Goal: Communication & Community: Answer question/provide support

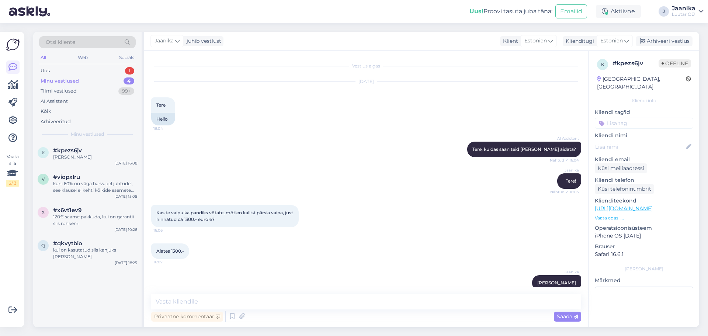
scroll to position [11, 0]
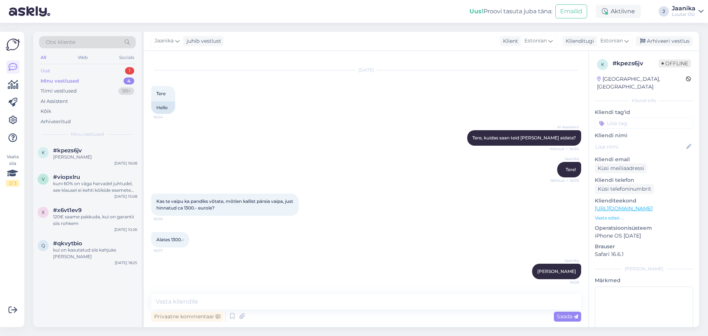
click at [72, 69] on div "Uus 1" at bounding box center [87, 71] width 97 height 10
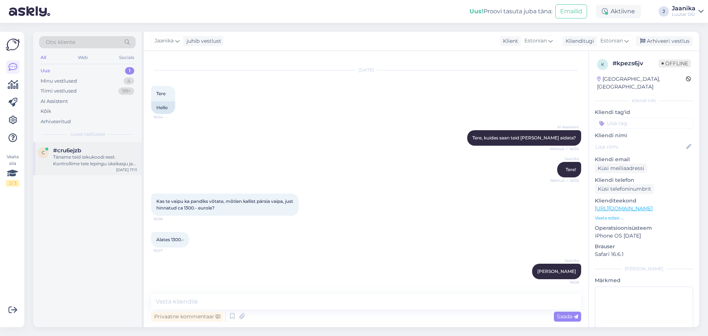
click at [74, 161] on div "Täname teid isikukoodi eest. Kontrollime teie lepingu üksikasju ja anname teile…" at bounding box center [95, 160] width 84 height 13
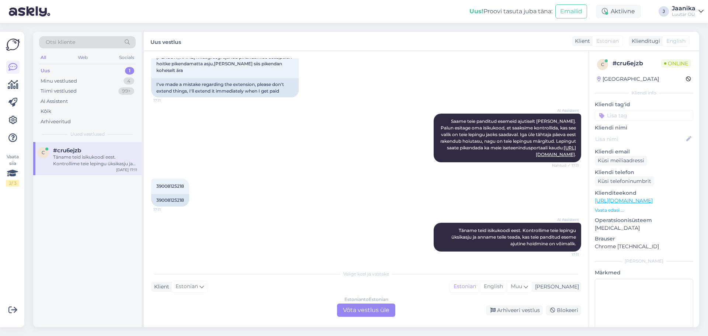
click at [383, 309] on div "Estonian to Estonian Võta vestlus üle" at bounding box center [366, 309] width 58 height 13
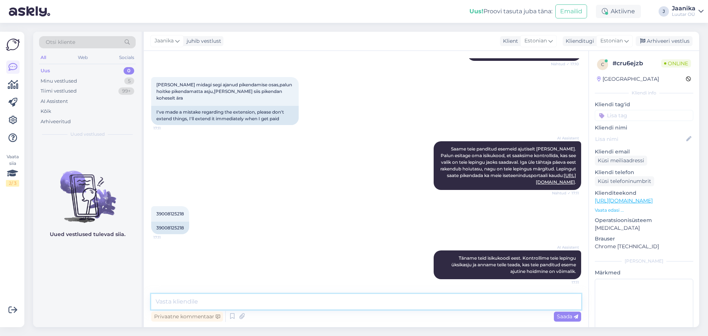
drag, startPoint x: 272, startPoint y: 304, endPoint x: 288, endPoint y: 295, distance: 18.0
click at [273, 302] on textarea at bounding box center [366, 301] width 430 height 15
type textarea "Tere"
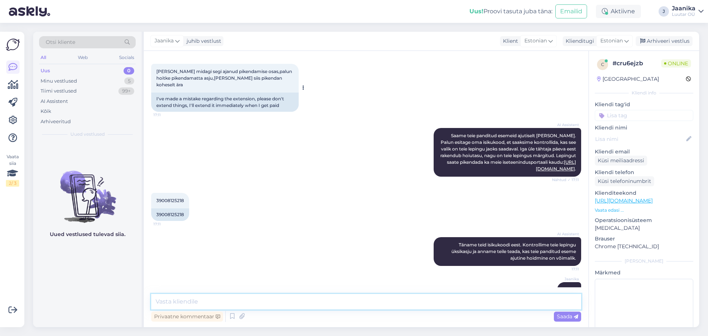
scroll to position [849, 0]
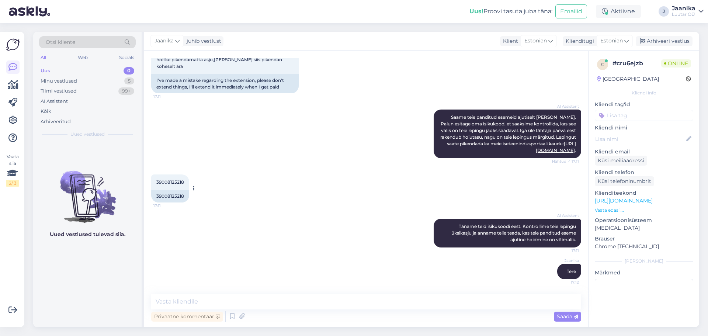
click at [172, 181] on span "39008125218" at bounding box center [170, 182] width 28 height 6
copy div "39008125218 17:11"
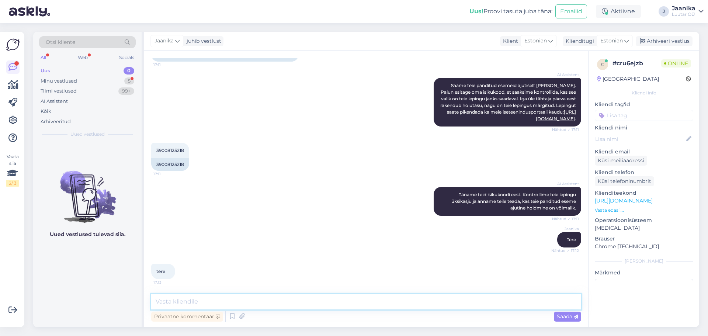
click at [245, 301] on textarea at bounding box center [366, 301] width 430 height 15
type textarea "mis kuupäeval saate tulla?"
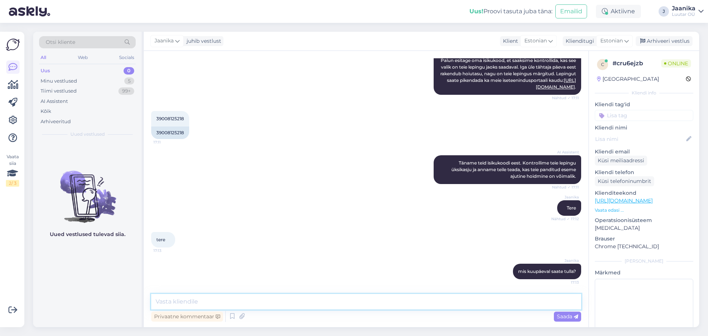
click at [245, 300] on textarea at bounding box center [366, 301] width 430 height 15
click at [214, 301] on textarea at bounding box center [366, 301] width 430 height 15
click at [214, 301] on textarea "tänaseks 8 päeva" at bounding box center [366, 301] width 430 height 15
type textarea "tänaseks 8 päeva üle tähtaja"
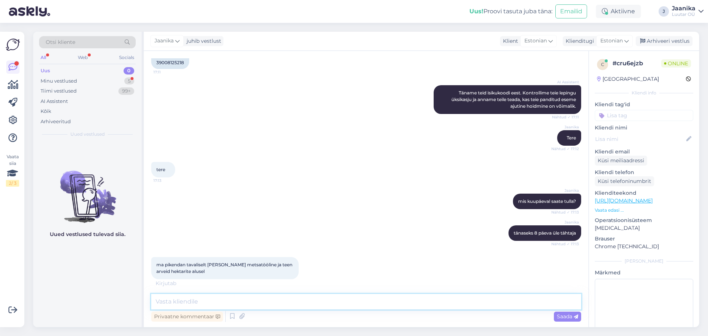
scroll to position [991, 0]
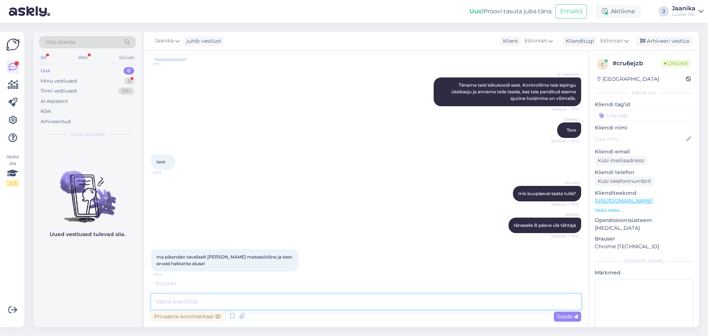
click at [210, 301] on textarea at bounding box center [366, 301] width 430 height 15
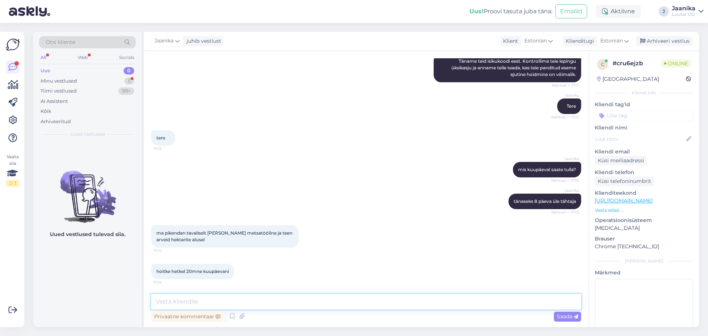
click at [210, 302] on textarea at bounding box center [366, 301] width 430 height 15
type textarea "selge panen 20.08"
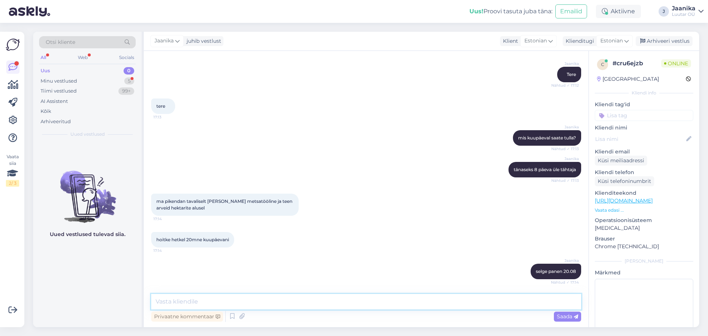
scroll to position [1078, 0]
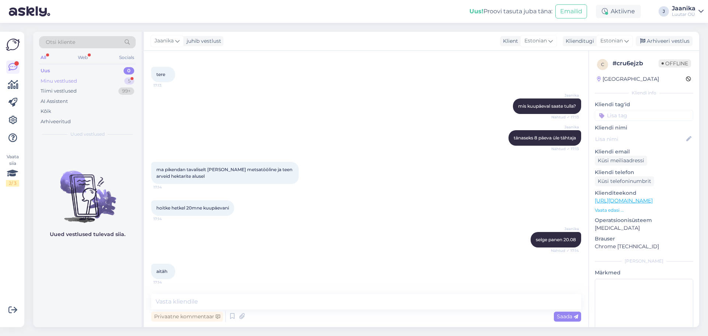
click at [69, 80] on div "Minu vestlused" at bounding box center [59, 80] width 36 height 7
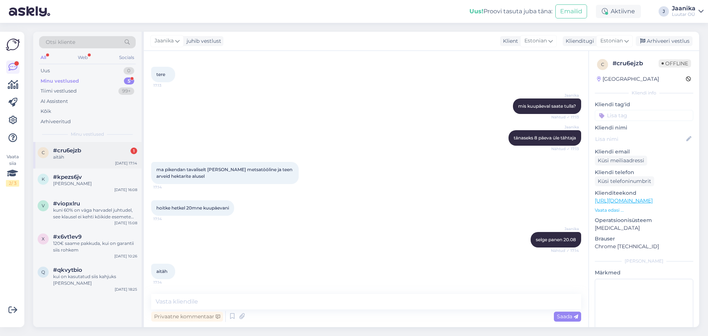
click at [73, 161] on div "c #cru6ejzb 1 aitäh [DATE] 17:14" at bounding box center [87, 155] width 108 height 27
click at [64, 68] on div "Uus 0" at bounding box center [87, 71] width 97 height 10
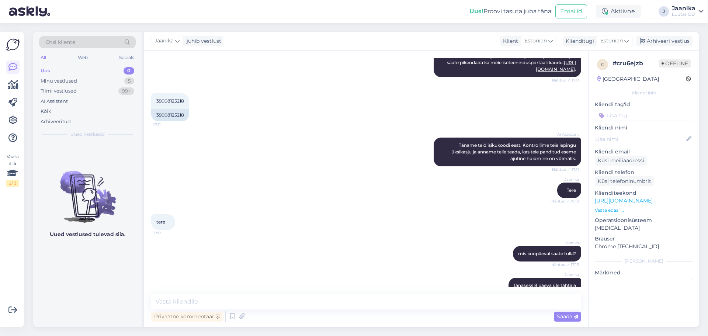
scroll to position [857, 0]
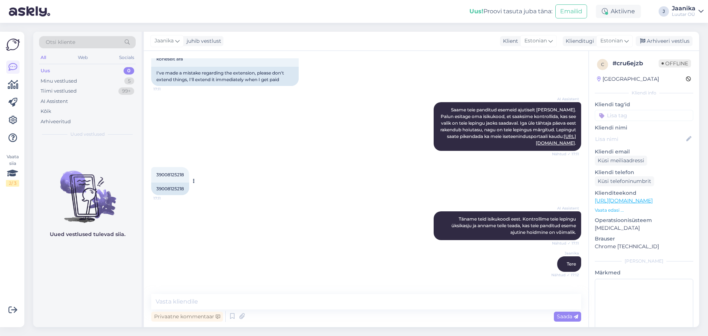
click at [164, 174] on span "39008125218" at bounding box center [170, 175] width 28 height 6
copy div "39008125218 17:11"
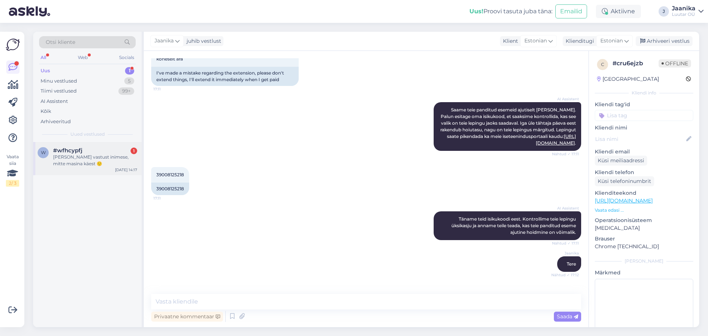
click at [84, 158] on div "[PERSON_NAME] vastust inimese, mitte masina käest 🙂" at bounding box center [95, 160] width 84 height 13
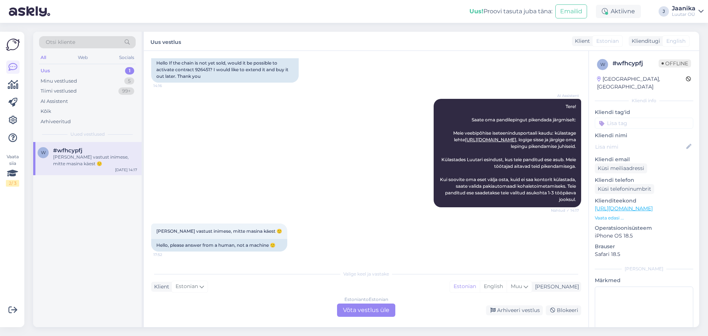
click at [362, 311] on div "Estonian to Estonian Võta vestlus üle" at bounding box center [366, 309] width 58 height 13
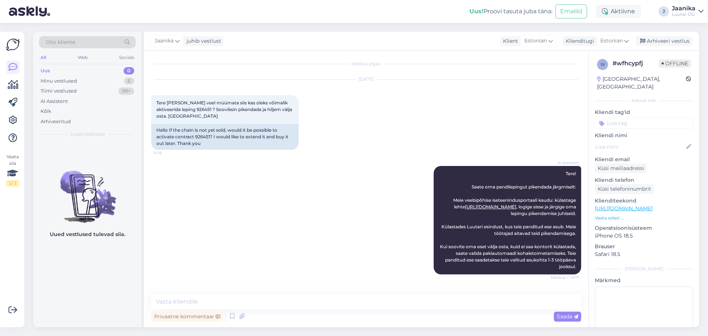
scroll to position [0, 0]
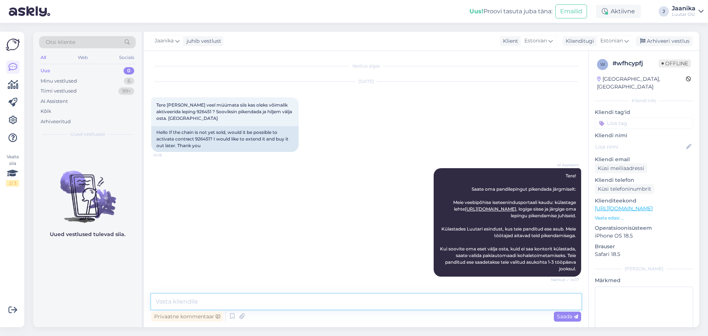
click at [284, 297] on textarea at bounding box center [366, 301] width 430 height 15
type textarea "Tere!"
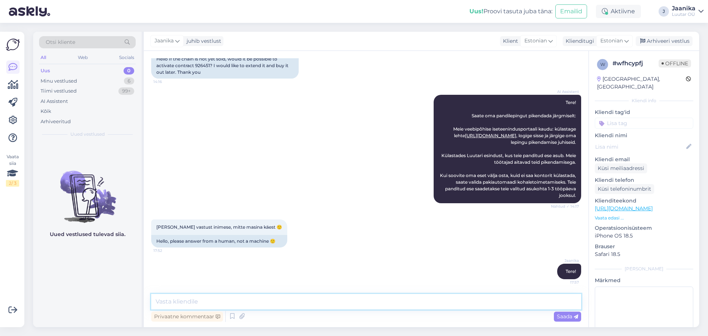
scroll to position [36, 0]
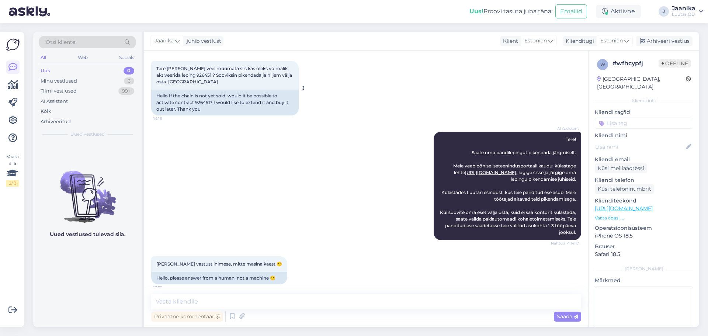
click at [205, 74] on span "Tere [PERSON_NAME] veel müümata siis kas oleks võimalik aktiveerida leping 9264…" at bounding box center [224, 75] width 137 height 19
copy span "926451"
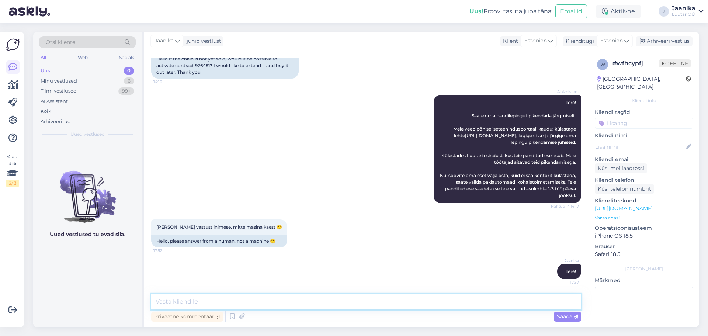
click at [201, 298] on textarea at bounding box center [366, 301] width 430 height 15
type textarea "Kahjuks pole see enam võimalik"
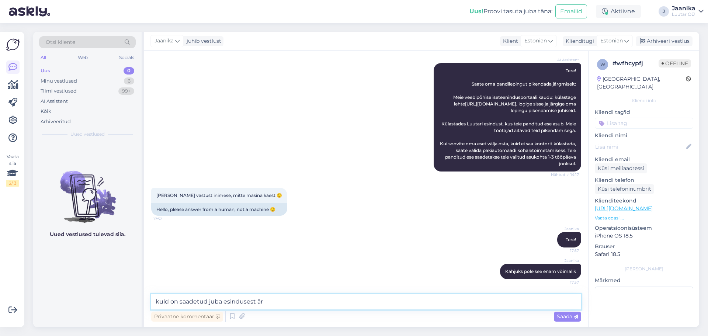
type textarea "kuld on saadetud juba esindusest ära"
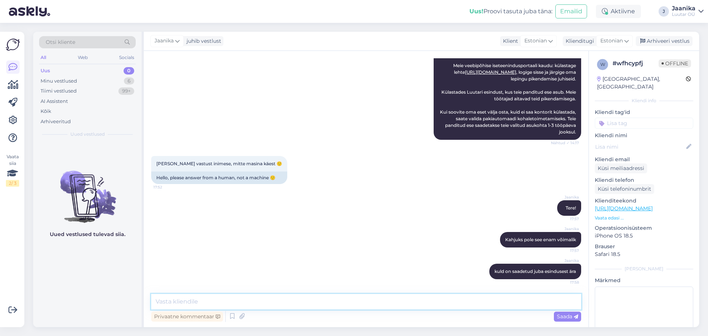
click at [266, 303] on textarea at bounding box center [366, 301] width 430 height 15
type textarea "müügi staatuses on leping sellepärast et see on tõstetud pandi staatusest ära."
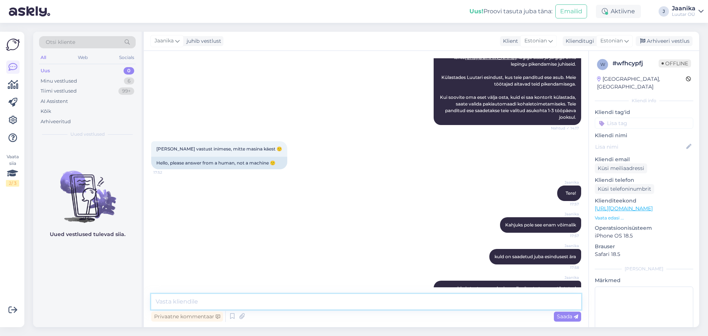
scroll to position [138, 0]
